Goal: Navigation & Orientation: Find specific page/section

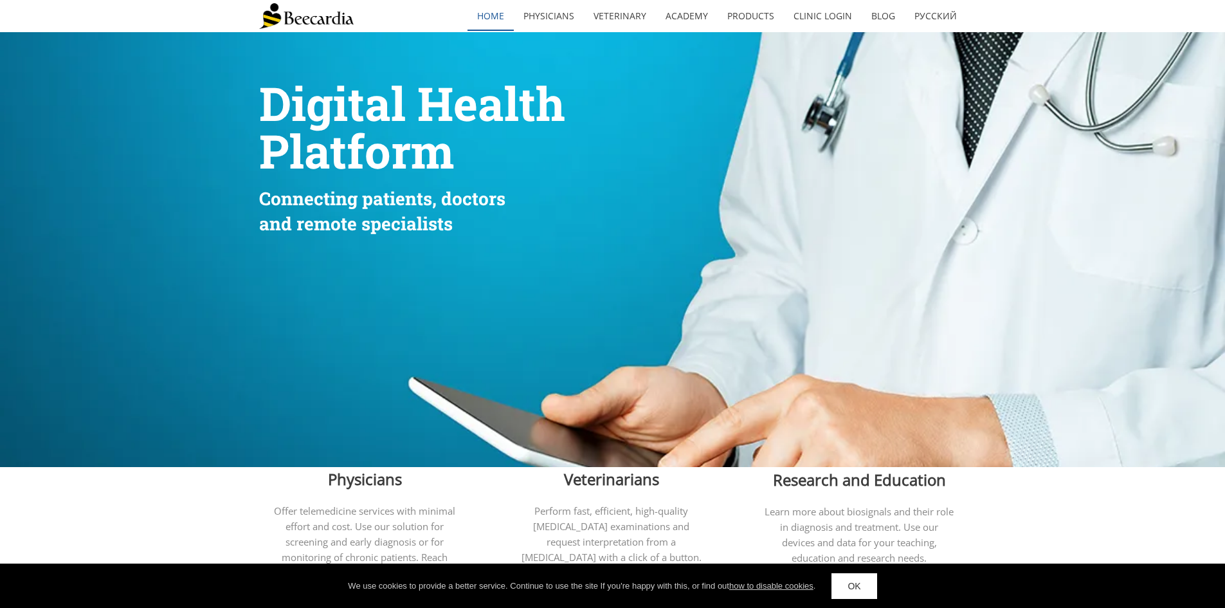
click at [487, 23] on link "home" at bounding box center [490, 16] width 46 height 30
click at [324, 19] on img at bounding box center [306, 16] width 95 height 26
